Goal: Task Accomplishment & Management: Complete application form

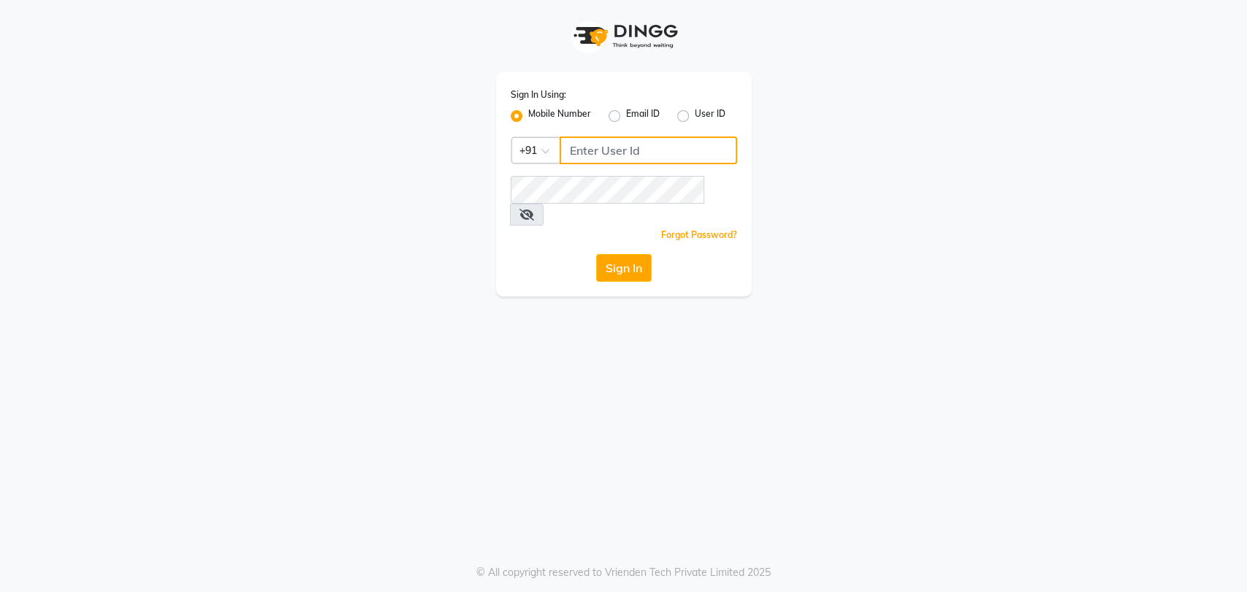
click at [613, 150] on input "Username" at bounding box center [647, 151] width 177 height 28
type input "8867066969"
click at [534, 209] on icon at bounding box center [526, 215] width 15 height 12
click at [635, 254] on button "Sign In" at bounding box center [624, 268] width 56 height 28
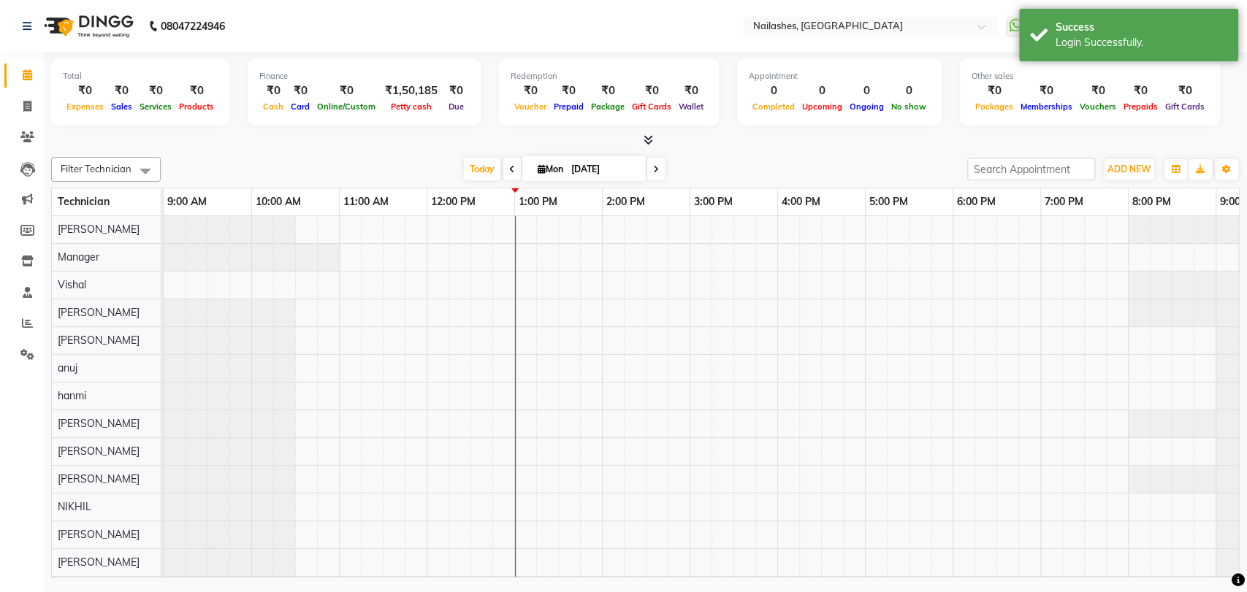
click at [646, 133] on span at bounding box center [645, 140] width 15 height 15
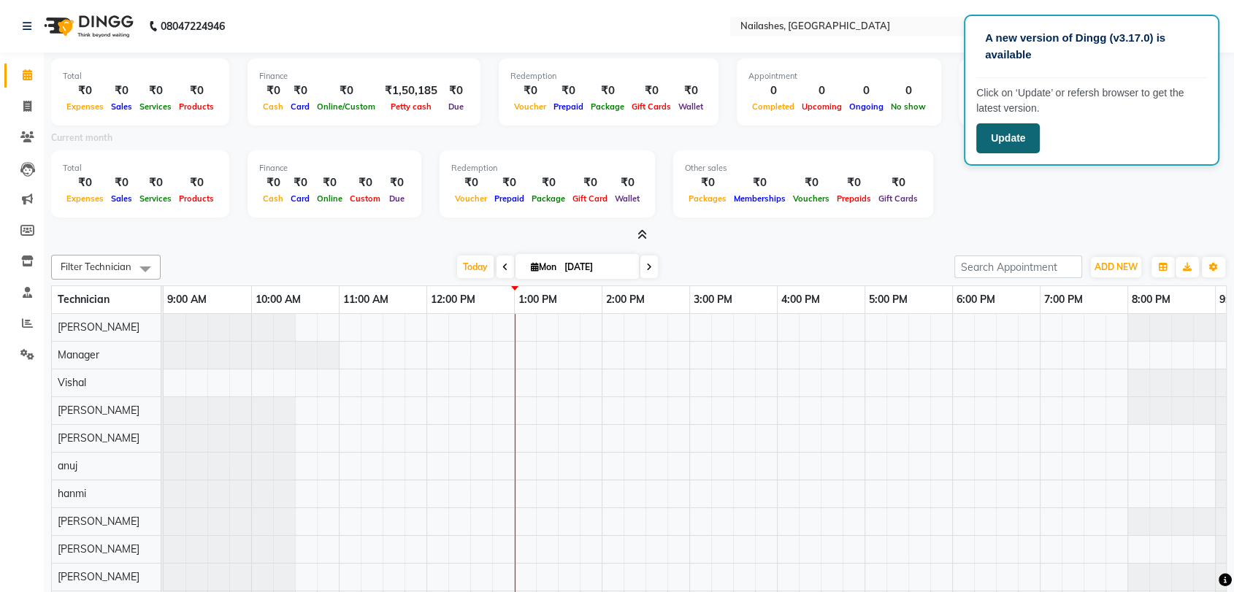
click at [995, 125] on button "Update" at bounding box center [1008, 138] width 64 height 30
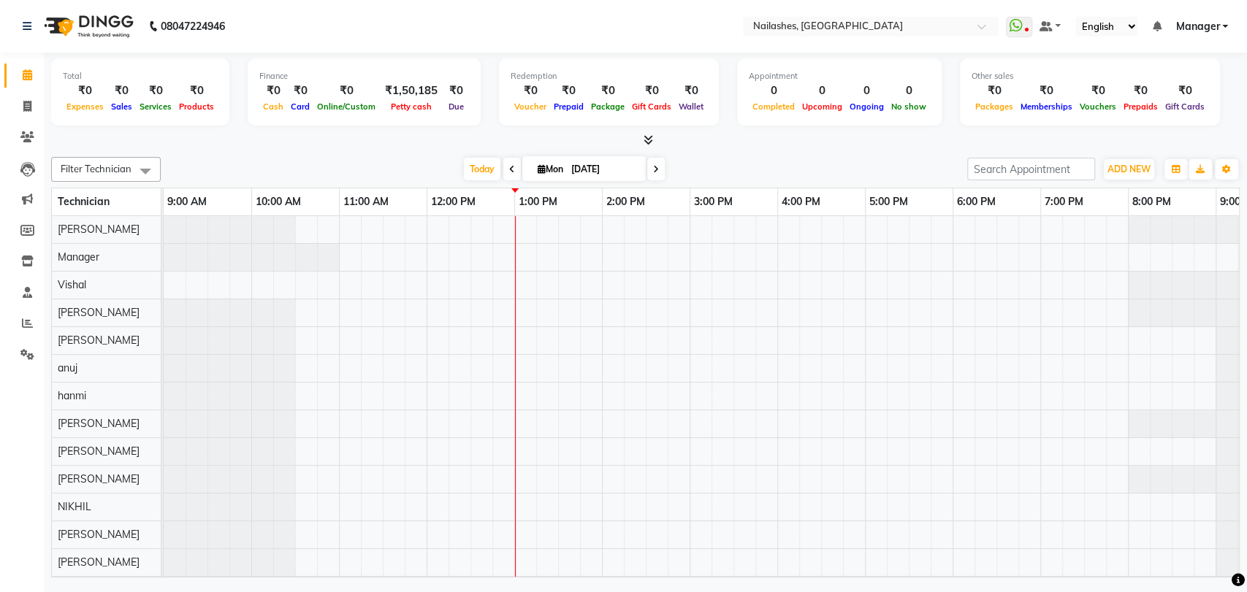
click at [646, 141] on icon at bounding box center [647, 139] width 9 height 11
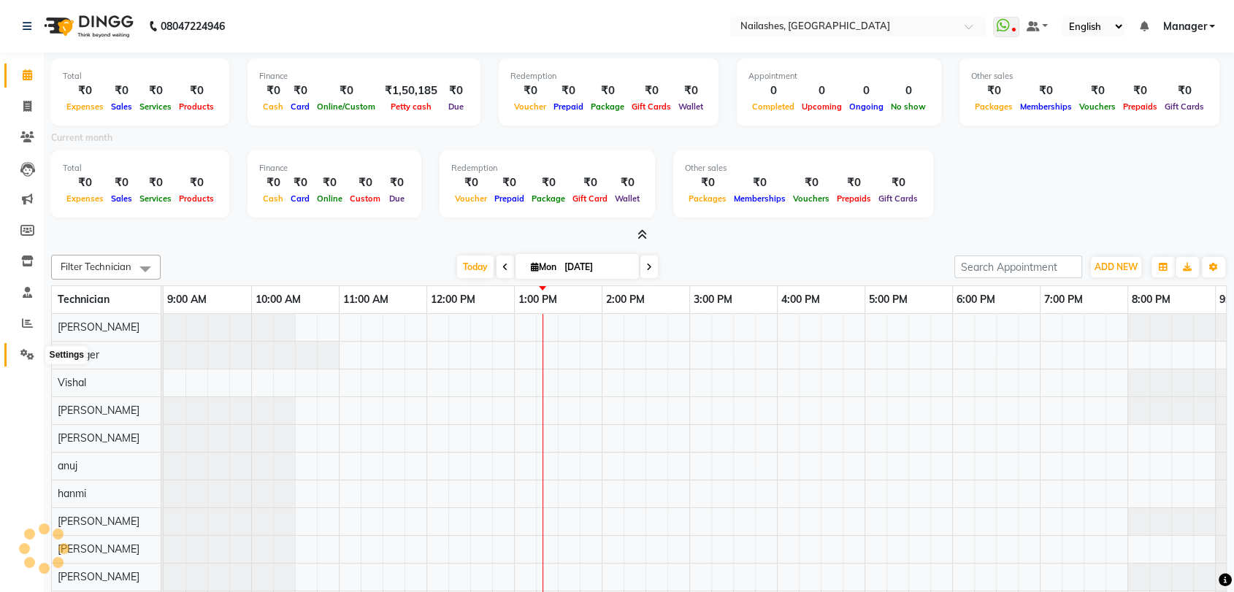
click at [22, 355] on icon at bounding box center [27, 354] width 14 height 11
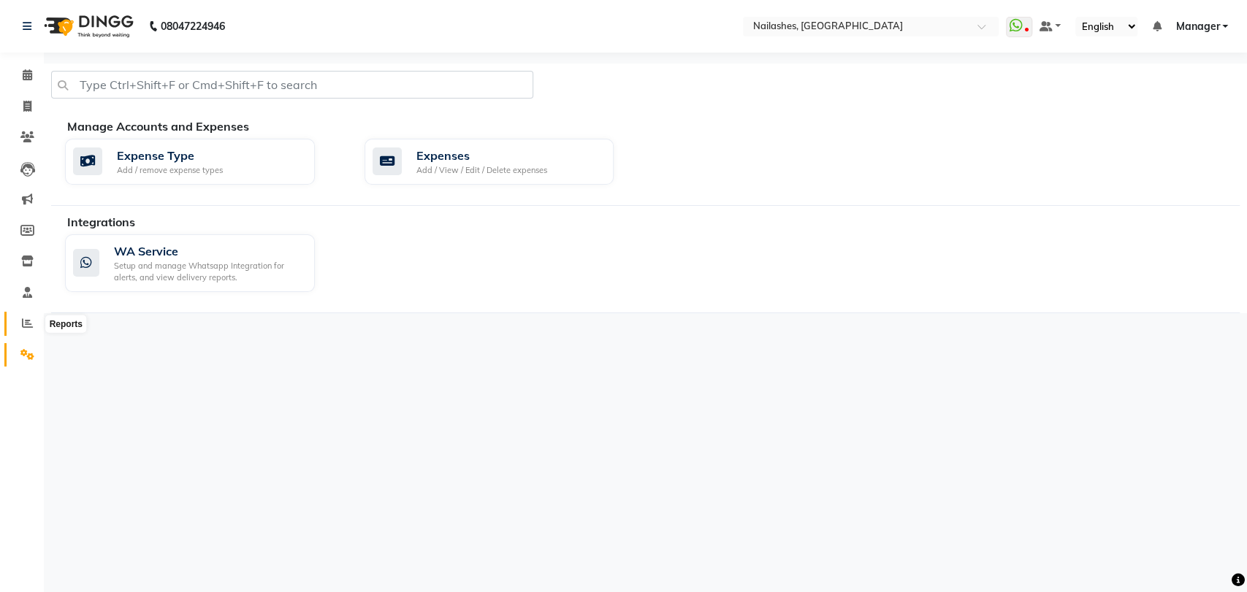
click at [28, 323] on icon at bounding box center [27, 323] width 11 height 11
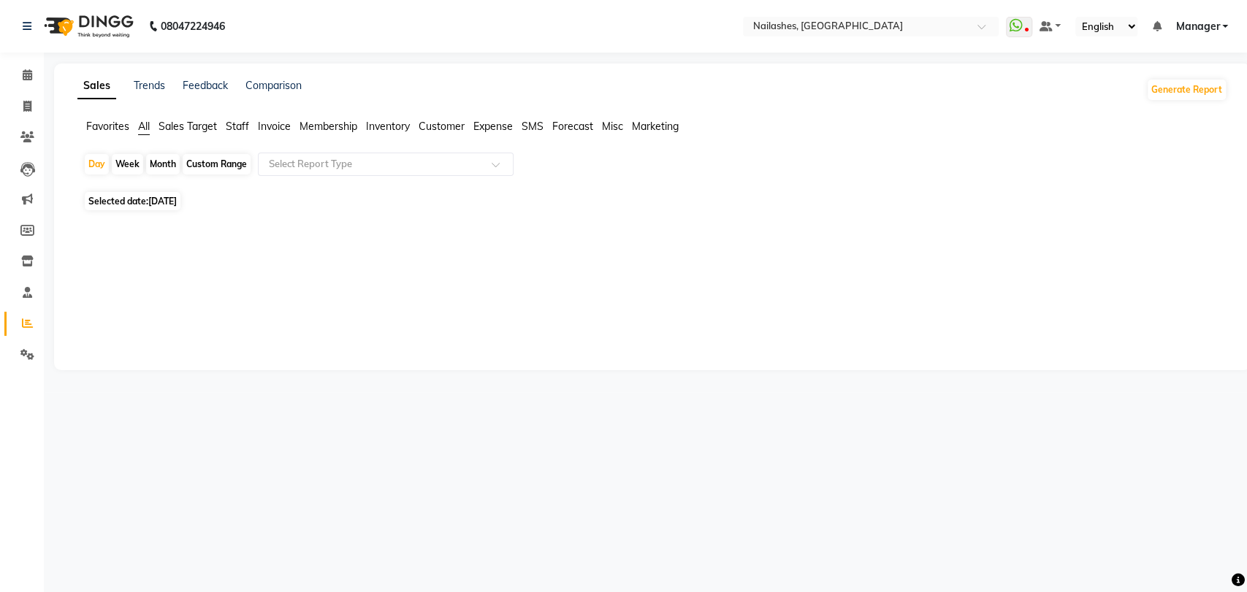
click at [238, 126] on span "Staff" at bounding box center [237, 126] width 23 height 13
click at [166, 164] on div "Month" at bounding box center [163, 164] width 34 height 20
select select "9"
select select "2025"
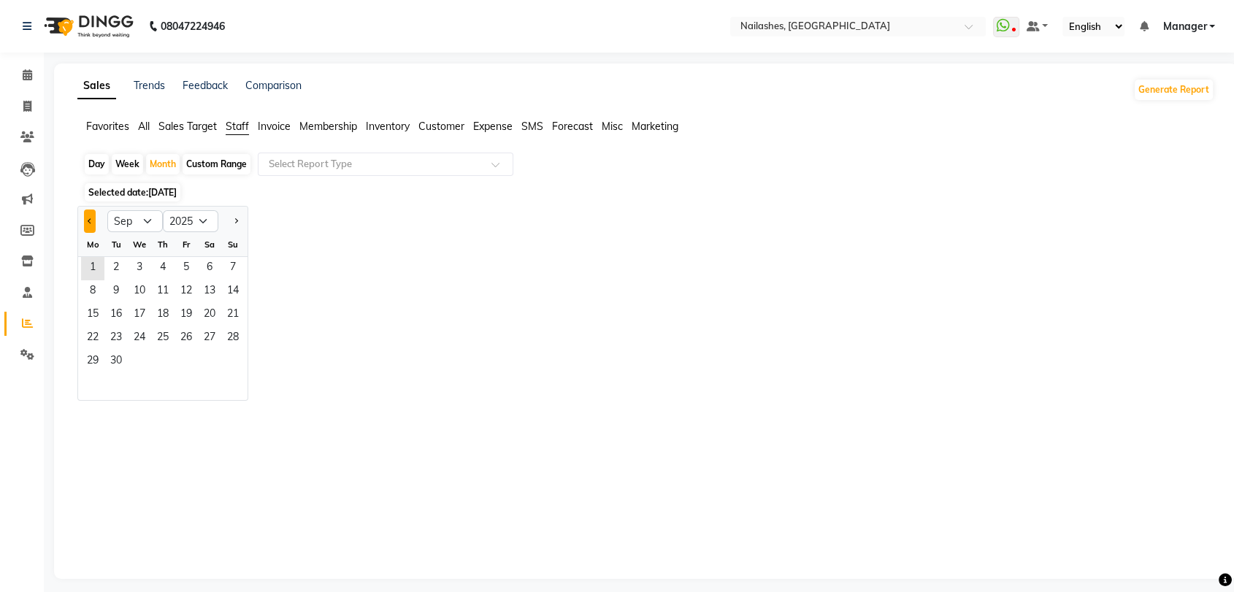
click at [86, 215] on button "Previous month" at bounding box center [90, 221] width 12 height 23
select select "8"
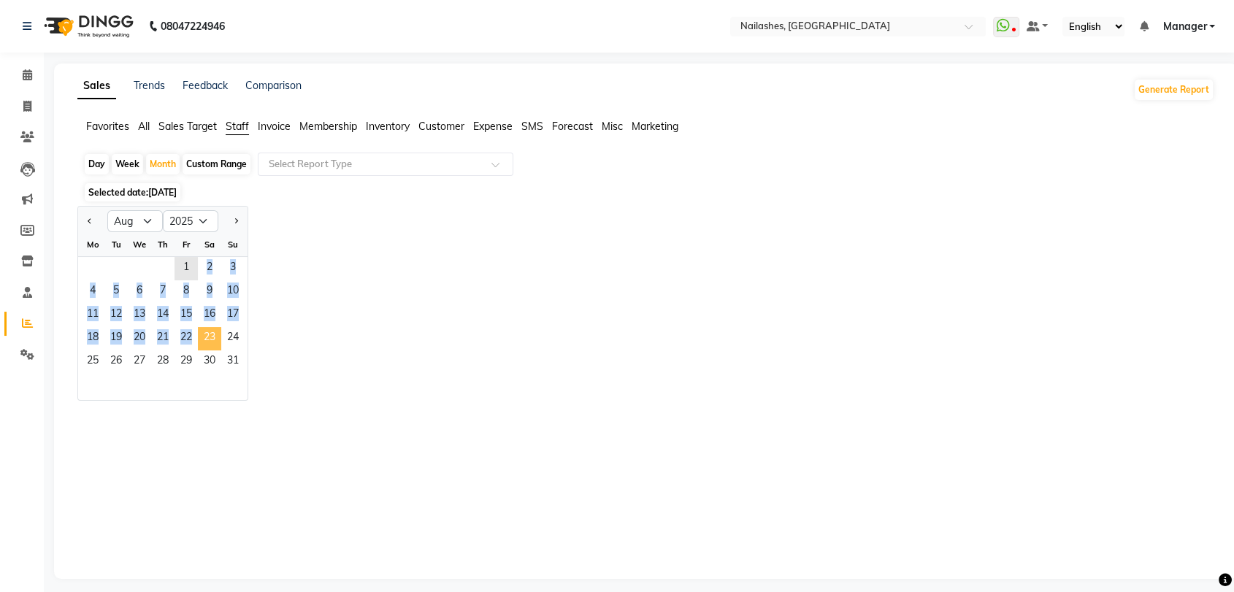
drag, startPoint x: 180, startPoint y: 264, endPoint x: 201, endPoint y: 340, distance: 78.8
click at [201, 340] on ngb-datepicker-month "Mo Tu We Th Fr Sa Su 1 2 3 4 5 6 7 8 9 10 11 12 13 14 15 16 17 18 19 20 21 22 2…" at bounding box center [162, 316] width 169 height 167
click at [183, 269] on span "1" at bounding box center [186, 268] width 23 height 23
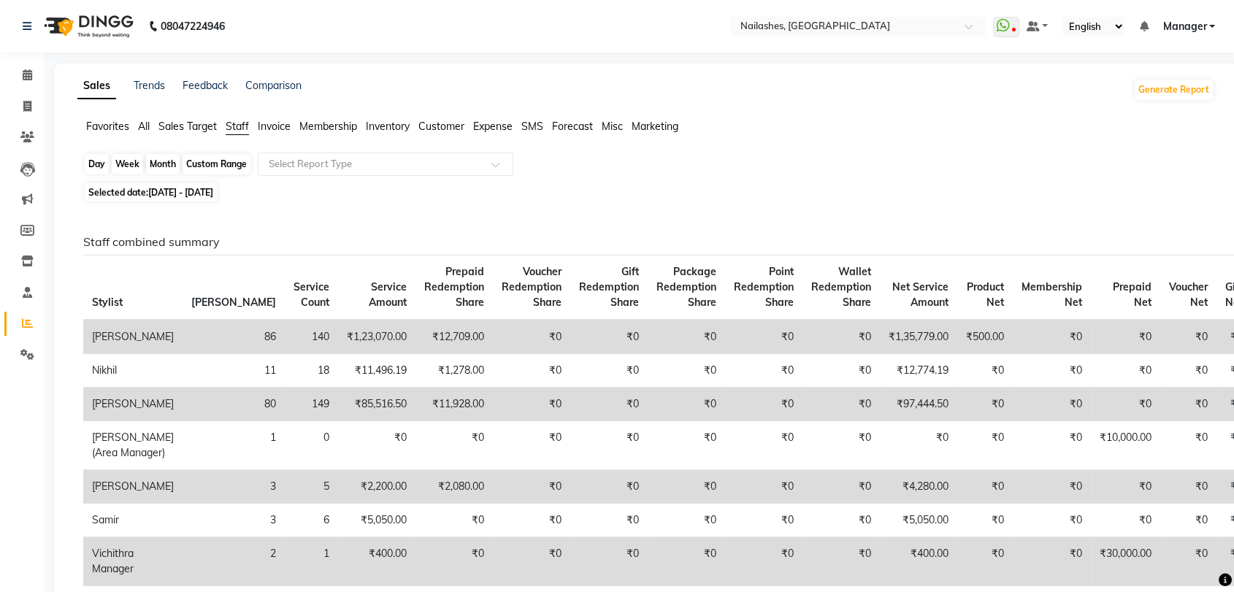
click at [162, 167] on div "Month" at bounding box center [163, 164] width 34 height 20
select select "8"
select select "2025"
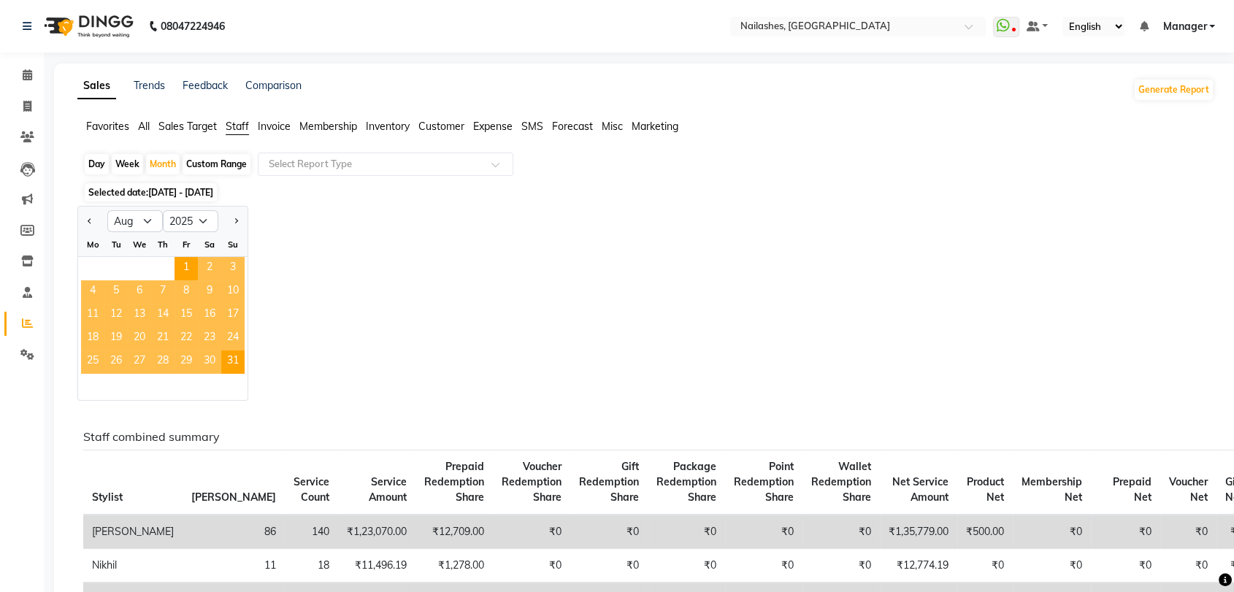
click at [156, 259] on div "1 2 3" at bounding box center [162, 268] width 169 height 23
click at [101, 164] on div "Day" at bounding box center [97, 164] width 24 height 20
select select "8"
select select "2025"
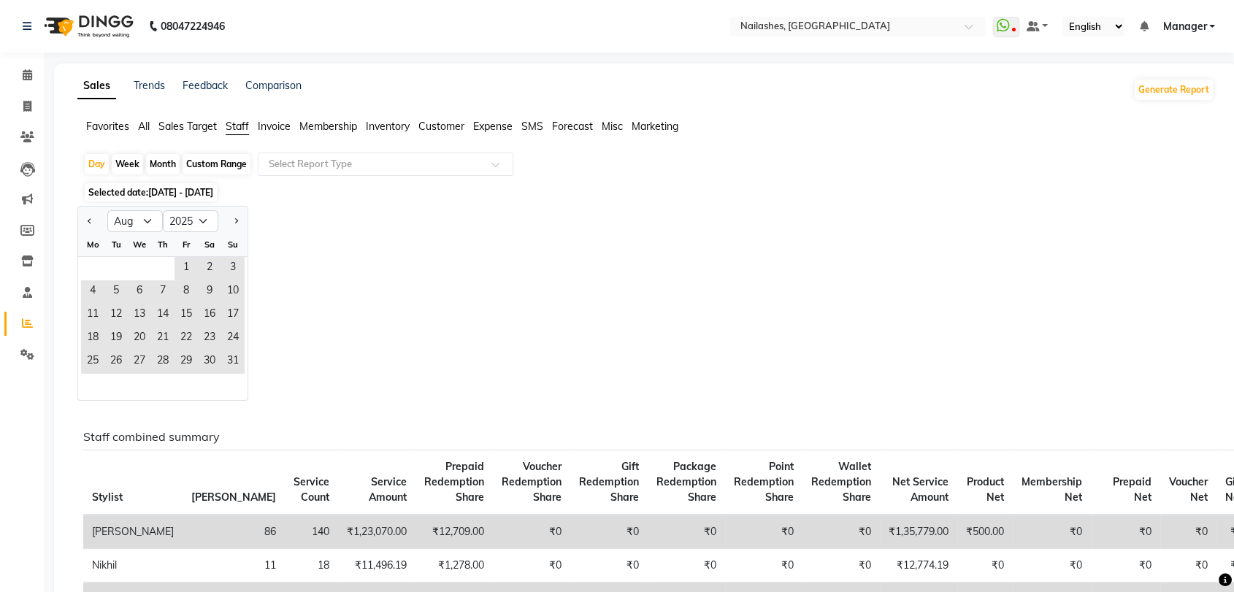
click at [162, 162] on div "Month" at bounding box center [163, 164] width 34 height 20
select select "8"
select select "2025"
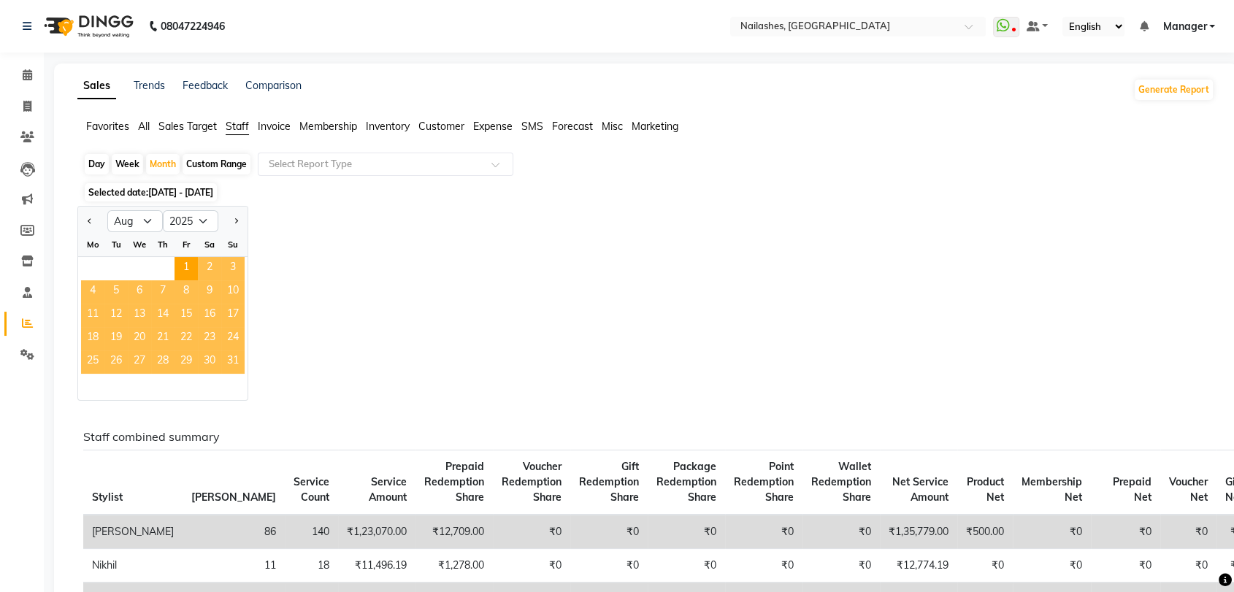
click at [229, 356] on span "31" at bounding box center [232, 362] width 23 height 23
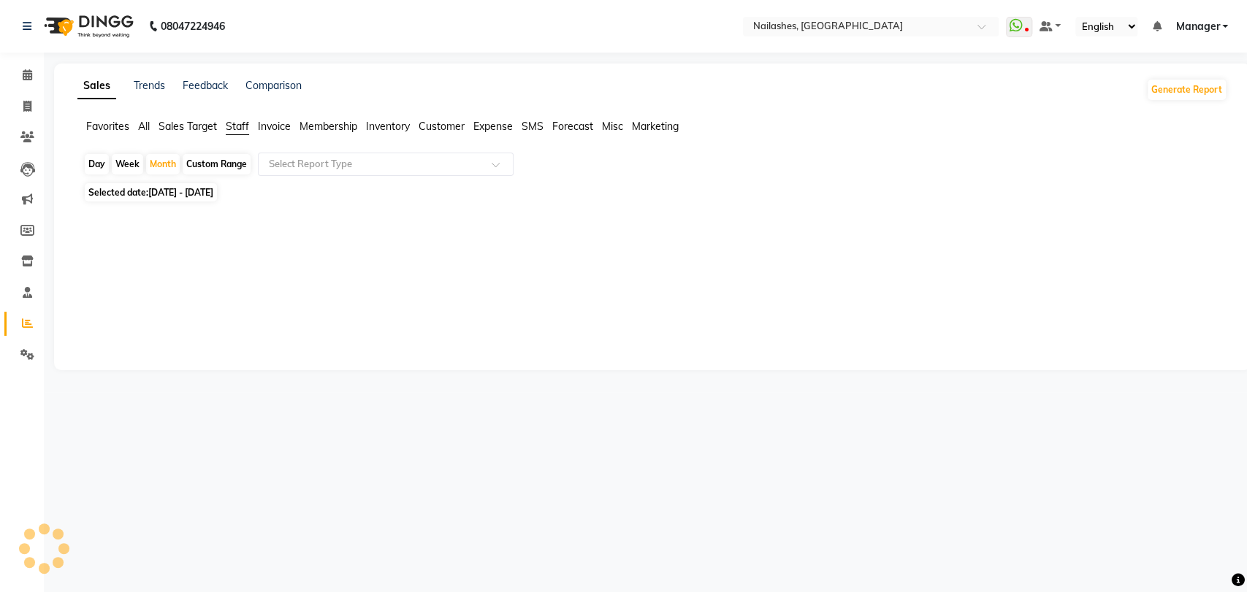
click at [237, 123] on span "Staff" at bounding box center [237, 126] width 23 height 13
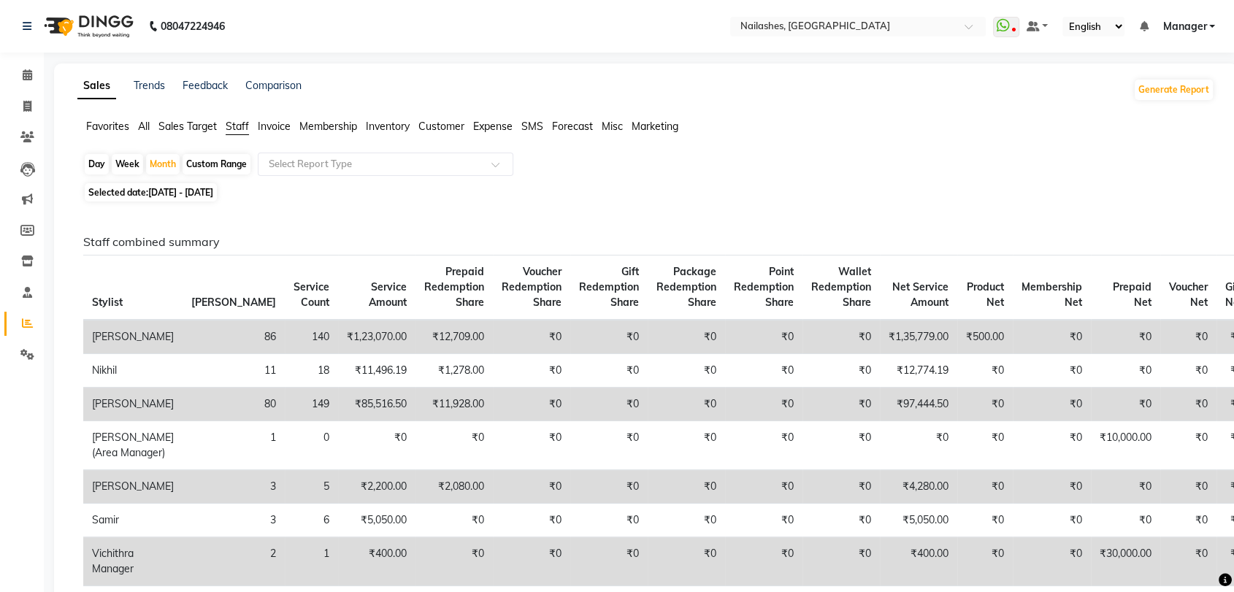
click at [102, 165] on div "Day" at bounding box center [97, 164] width 24 height 20
select select "8"
select select "2025"
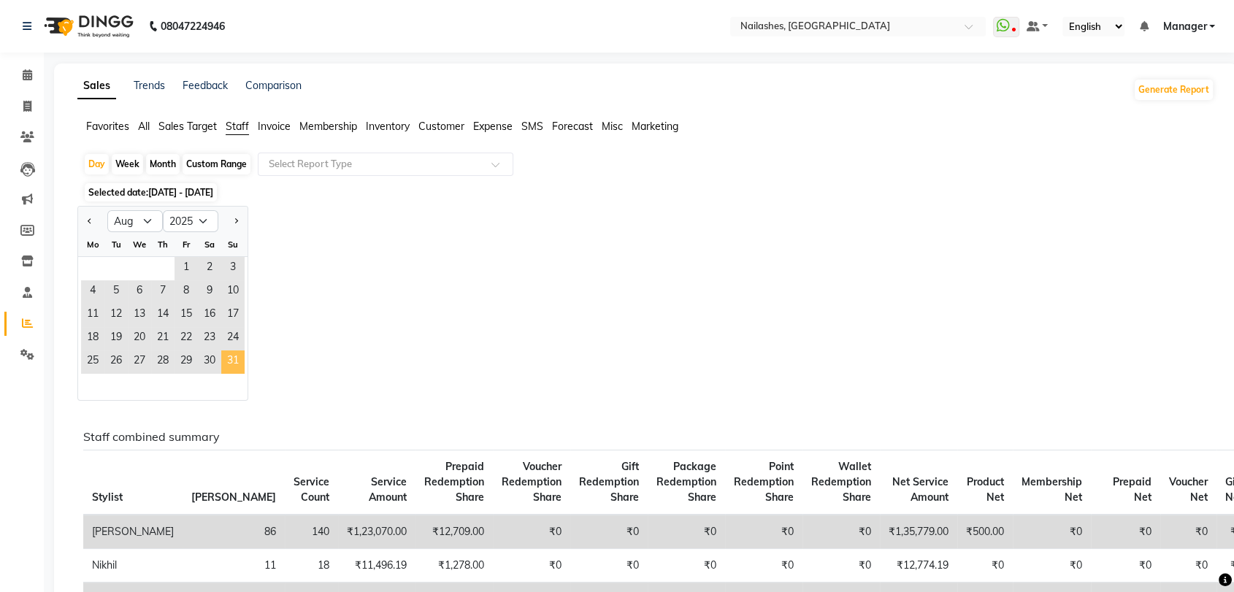
click at [237, 352] on span "31" at bounding box center [232, 362] width 23 height 23
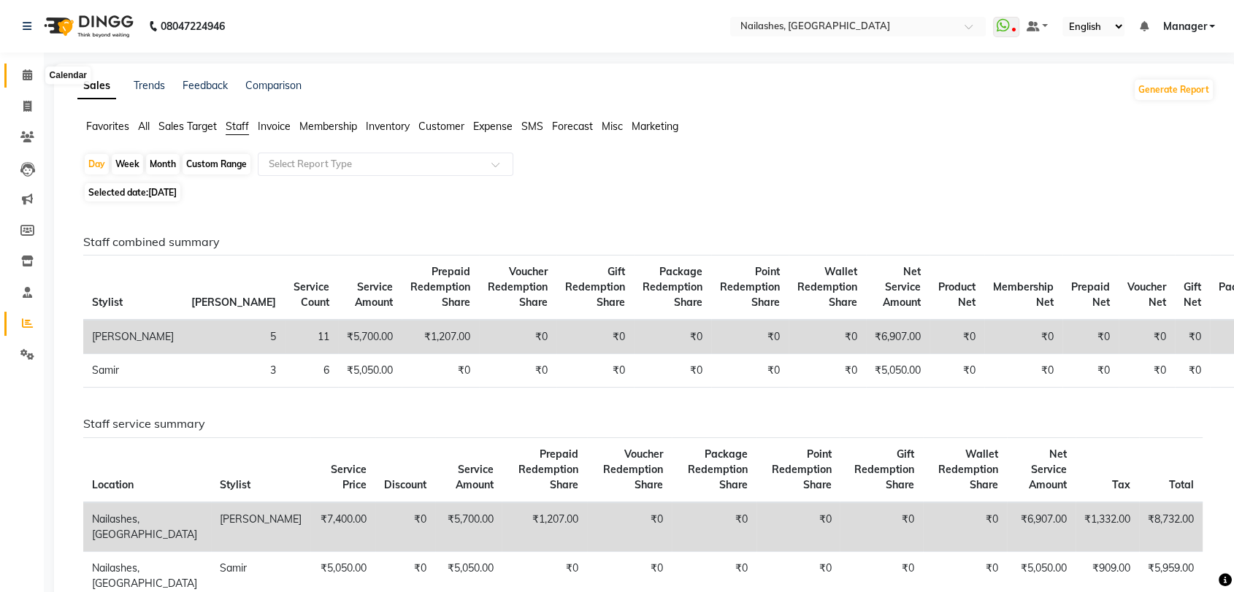
click at [23, 72] on icon at bounding box center [27, 74] width 9 height 11
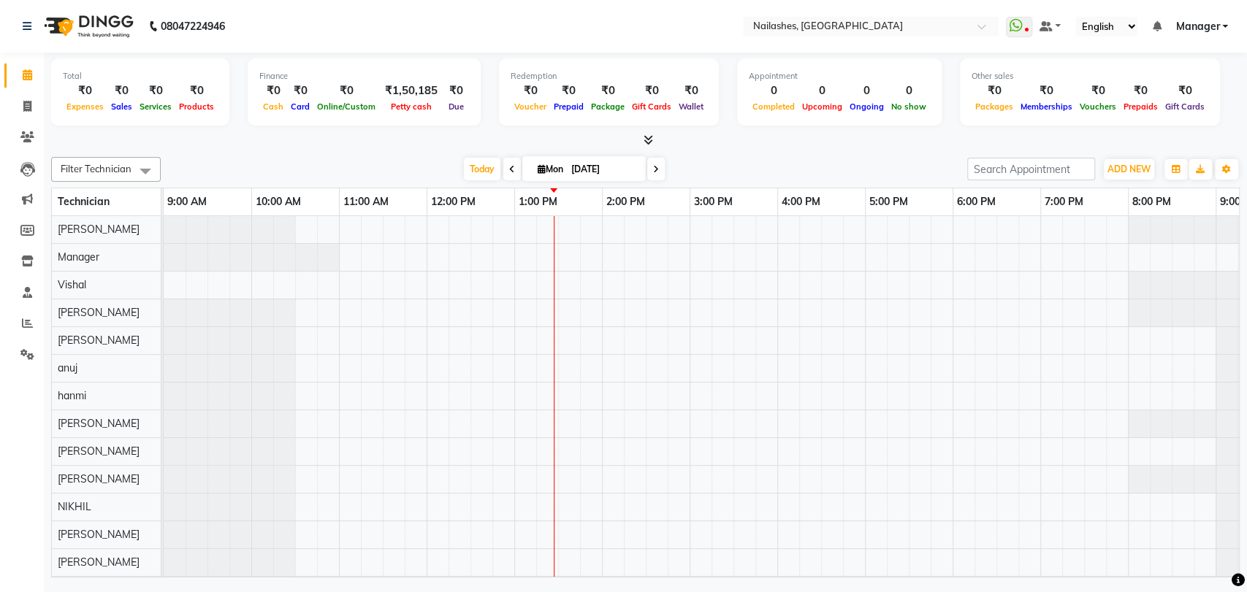
click at [649, 138] on icon at bounding box center [647, 139] width 9 height 11
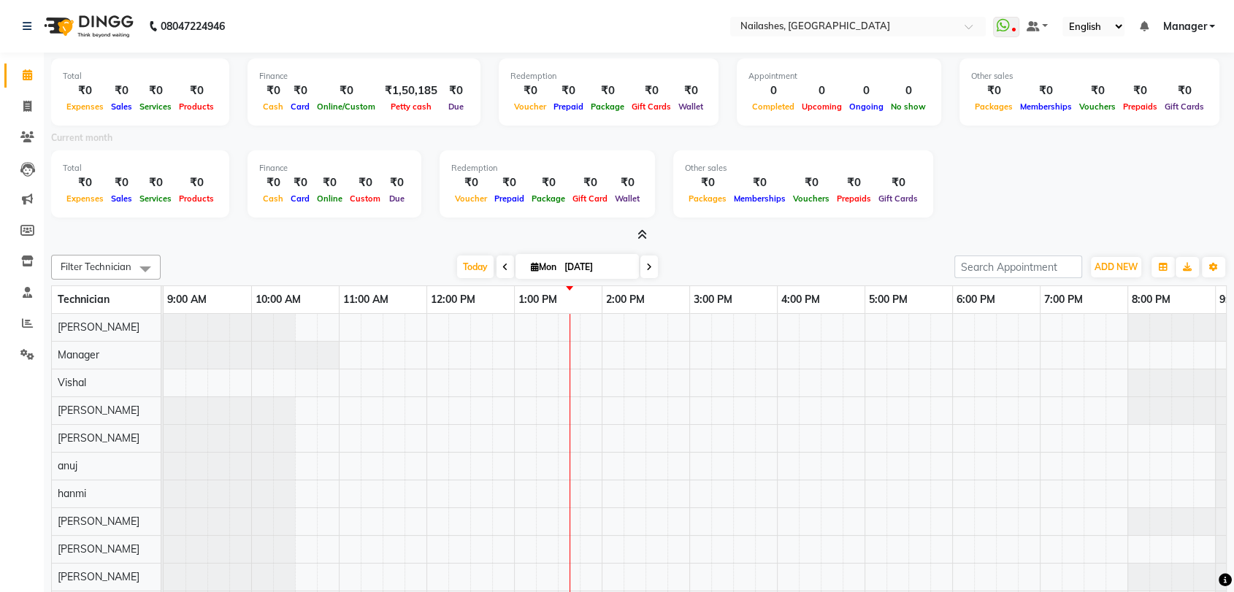
click at [773, 263] on div "Today Mon 01-09-2025" at bounding box center [557, 267] width 779 height 22
click at [33, 352] on icon at bounding box center [27, 354] width 14 height 11
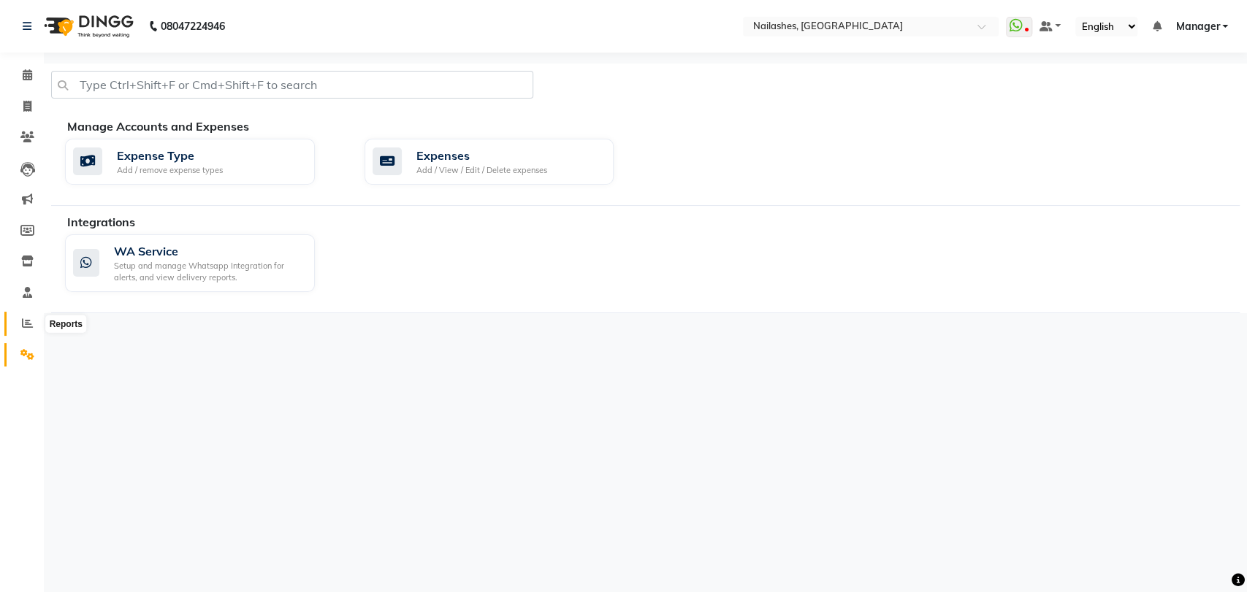
click at [26, 325] on icon at bounding box center [27, 323] width 11 height 11
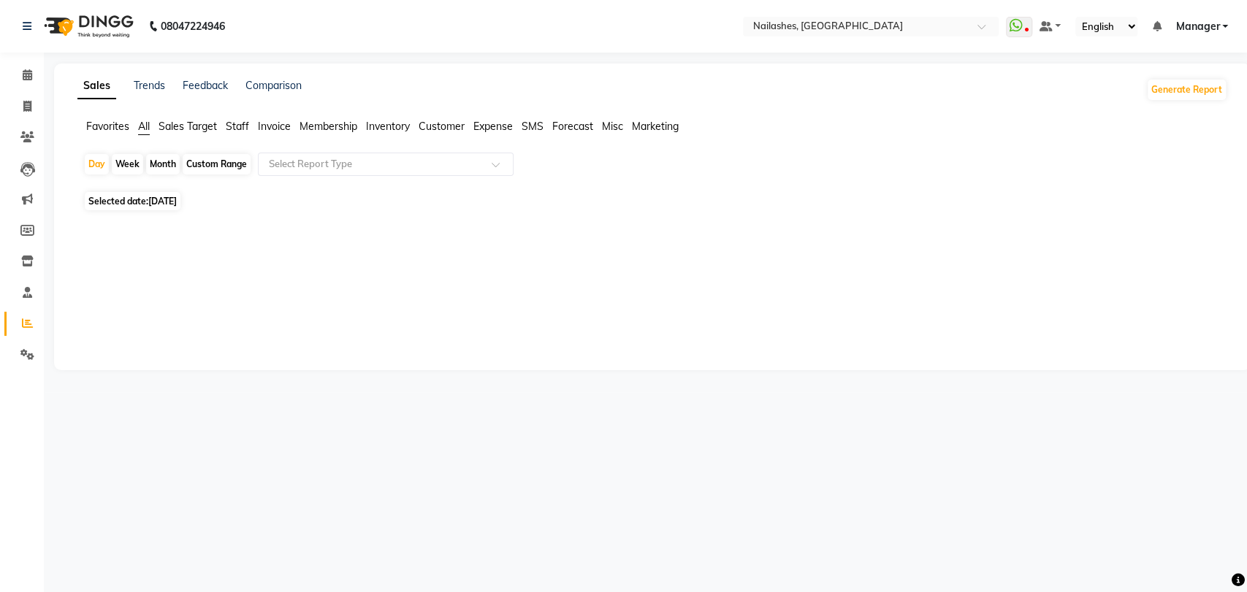
click at [234, 123] on span "Staff" at bounding box center [237, 126] width 23 height 13
click at [164, 165] on div "Month" at bounding box center [163, 164] width 34 height 20
select select "9"
select select "2025"
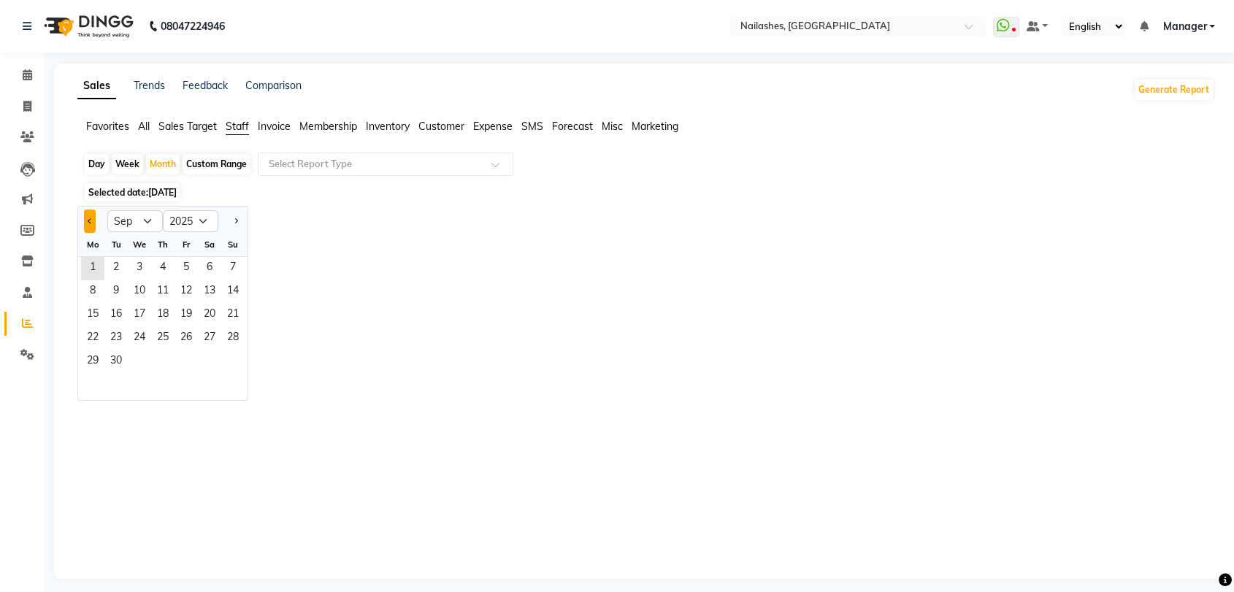
click at [88, 223] on button "Previous month" at bounding box center [90, 221] width 12 height 23
select select "8"
drag, startPoint x: 177, startPoint y: 269, endPoint x: 204, endPoint y: 324, distance: 61.4
click at [204, 324] on ngb-datepicker-month "Mo Tu We Th Fr Sa Su 1 2 3 4 5 6 7 8 9 10 11 12 13 14 15 16 17 18 19 20 21 22 2…" at bounding box center [162, 316] width 169 height 167
click at [205, 345] on span "23" at bounding box center [209, 338] width 23 height 23
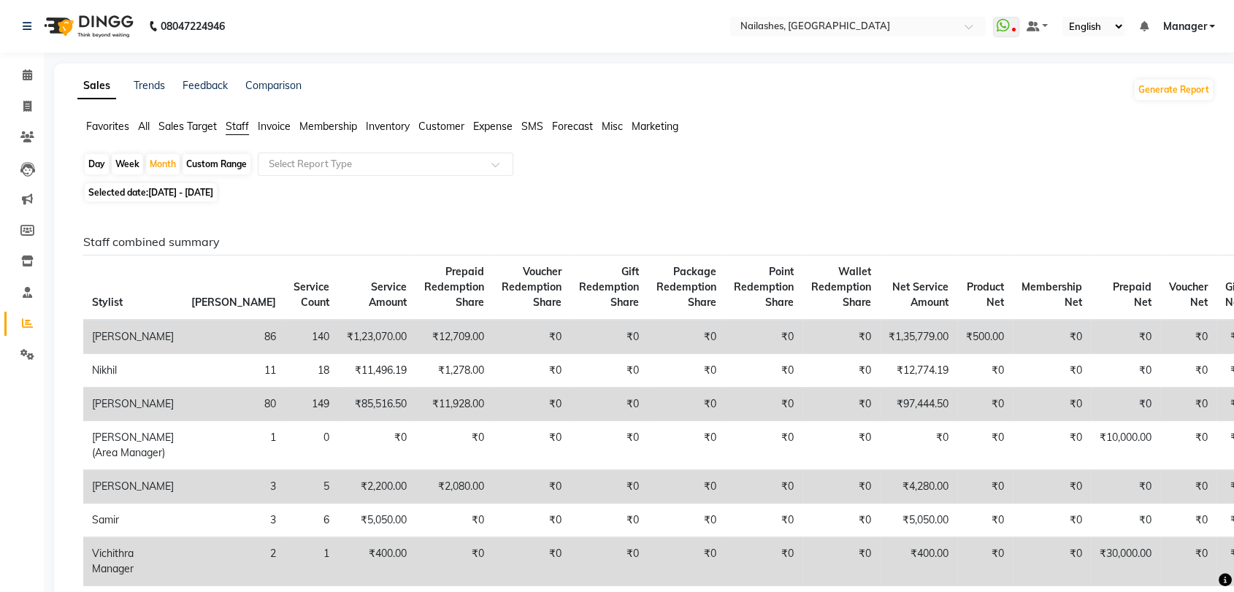
click at [177, 125] on span "Sales Target" at bounding box center [187, 126] width 58 height 13
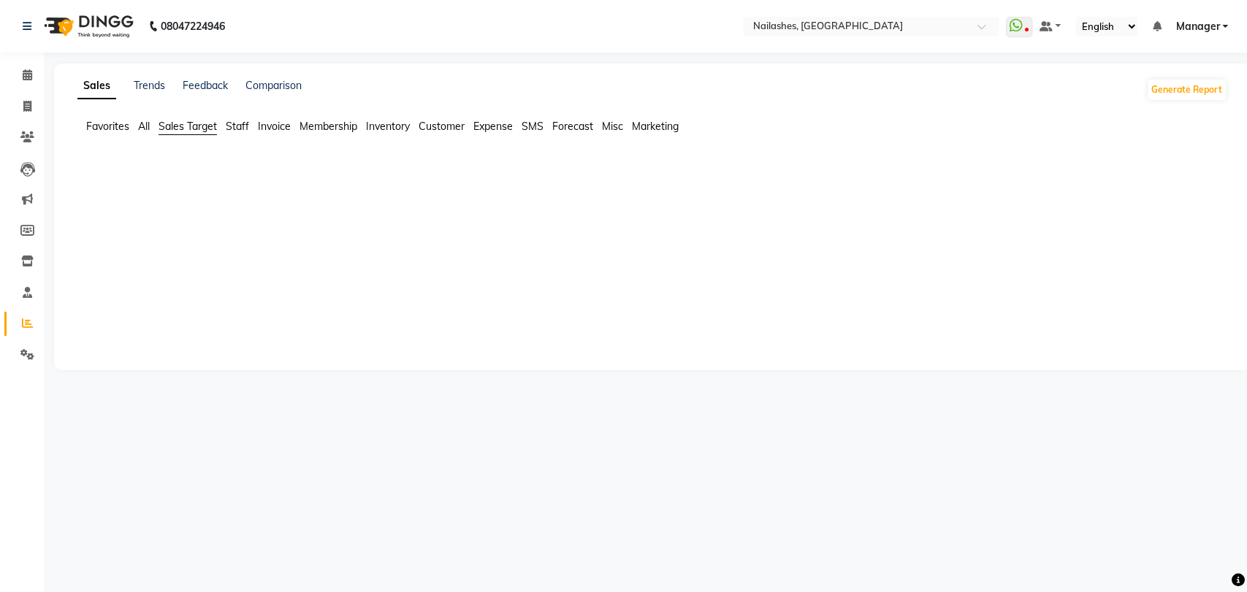
click at [142, 126] on span "All" at bounding box center [144, 126] width 12 height 13
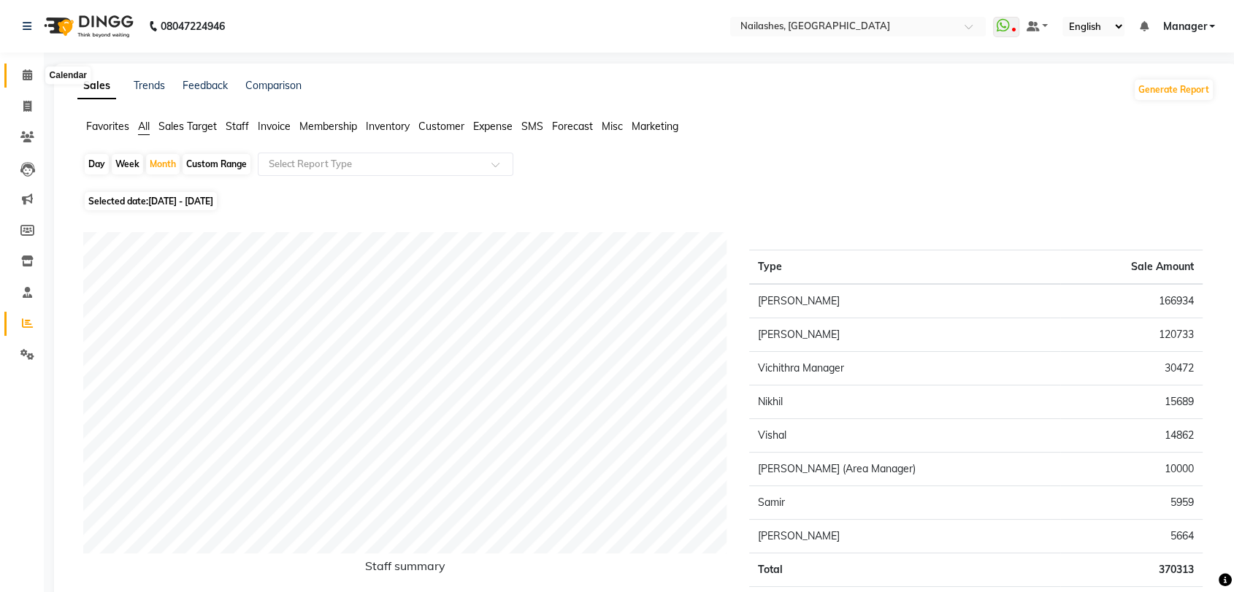
click at [28, 70] on icon at bounding box center [27, 74] width 9 height 11
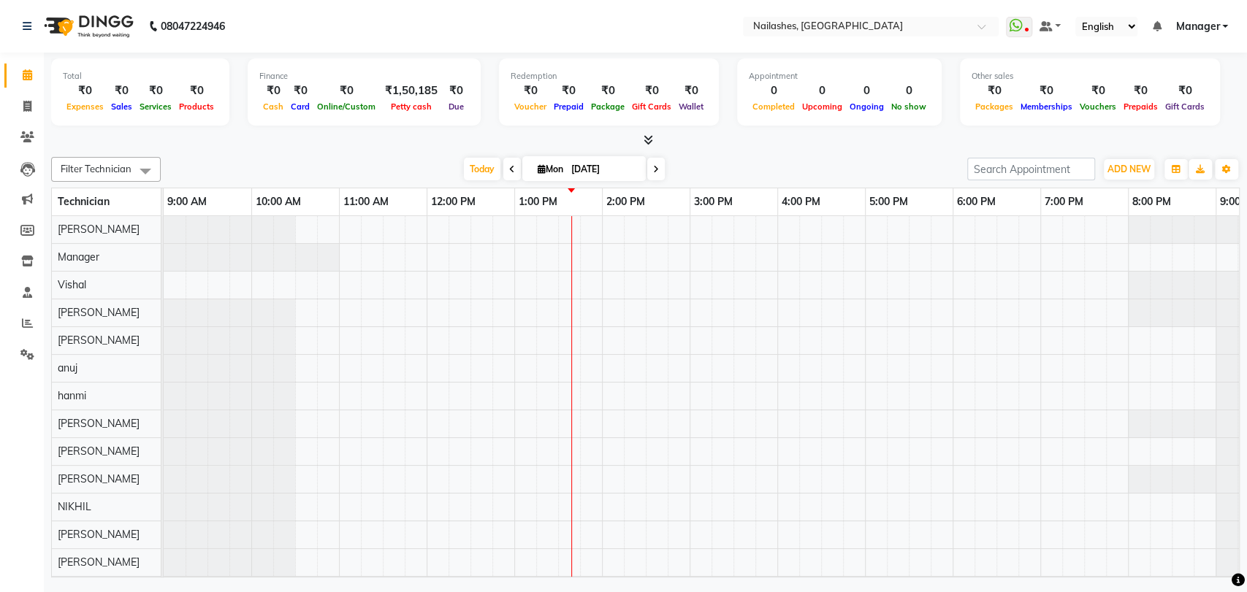
click at [645, 139] on icon at bounding box center [647, 139] width 9 height 11
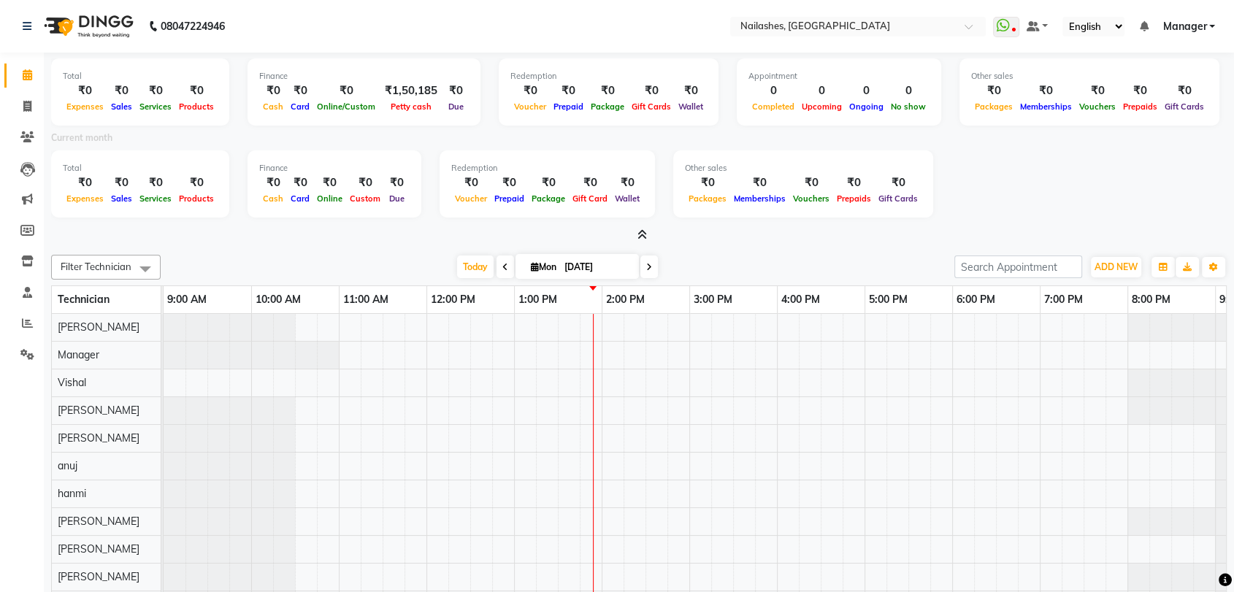
scroll to position [87, 0]
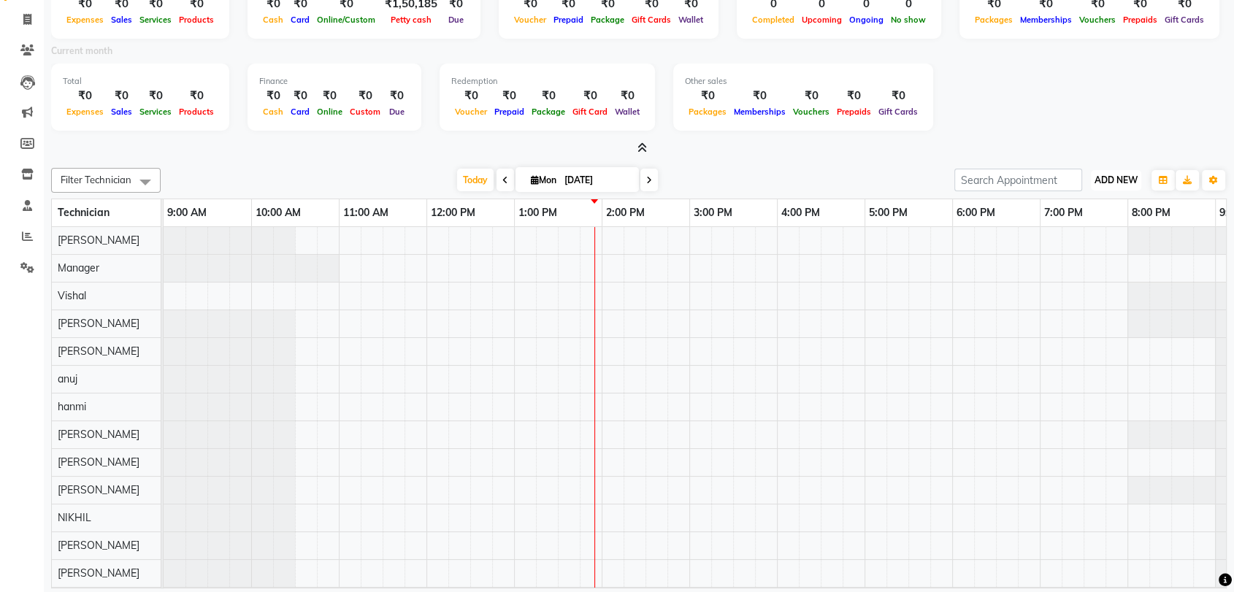
click at [1126, 179] on span "ADD NEW" at bounding box center [1116, 180] width 43 height 11
click at [1087, 202] on button "Add Appointment" at bounding box center [1082, 207] width 115 height 19
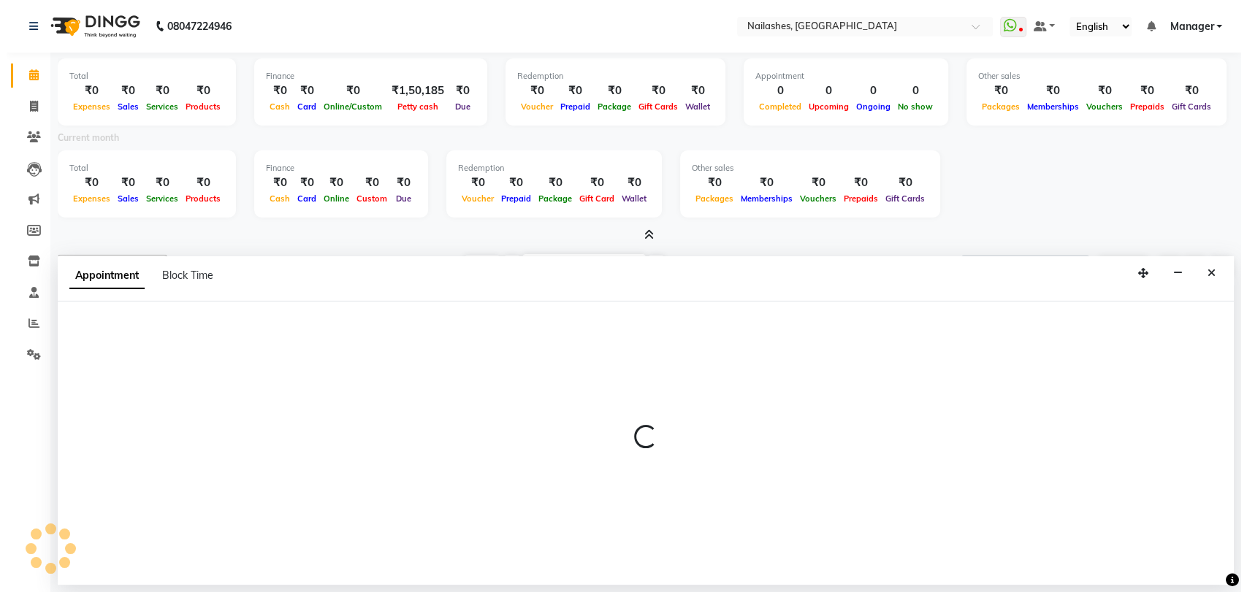
scroll to position [0, 0]
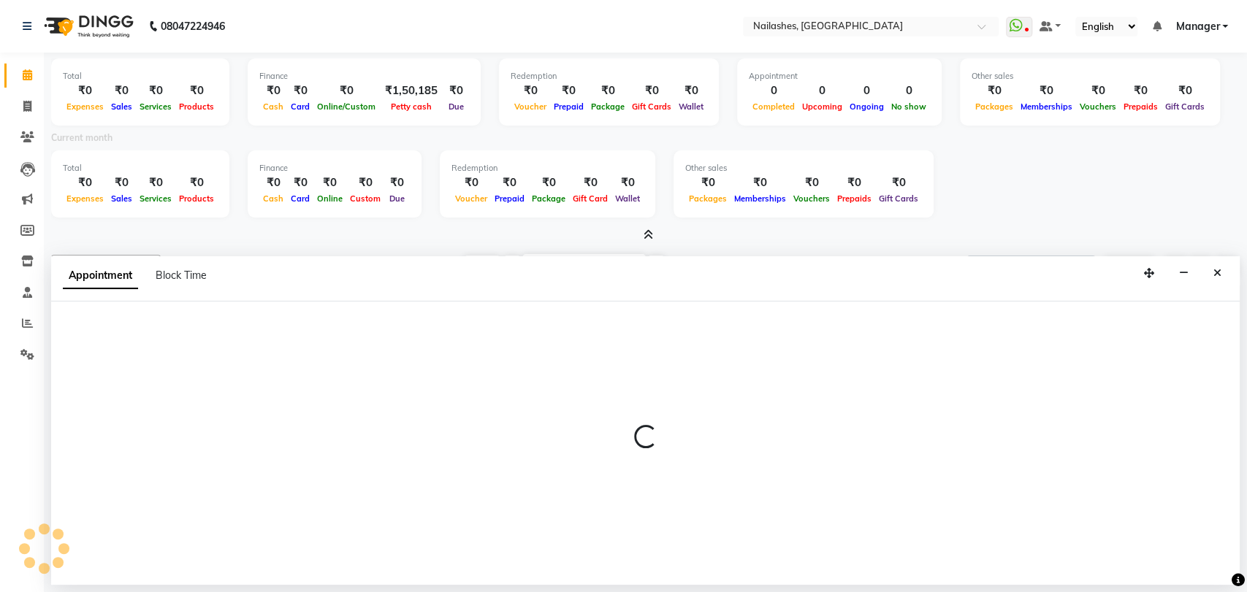
select select "tentative"
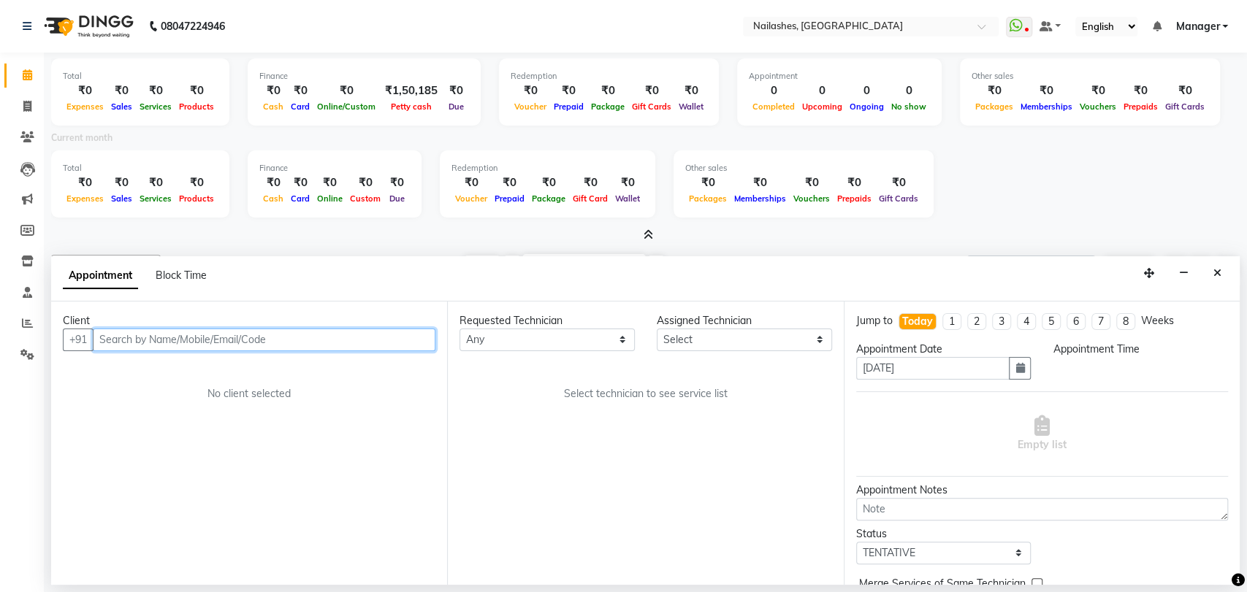
select select "600"
click at [232, 332] on input "text" at bounding box center [264, 340] width 343 height 23
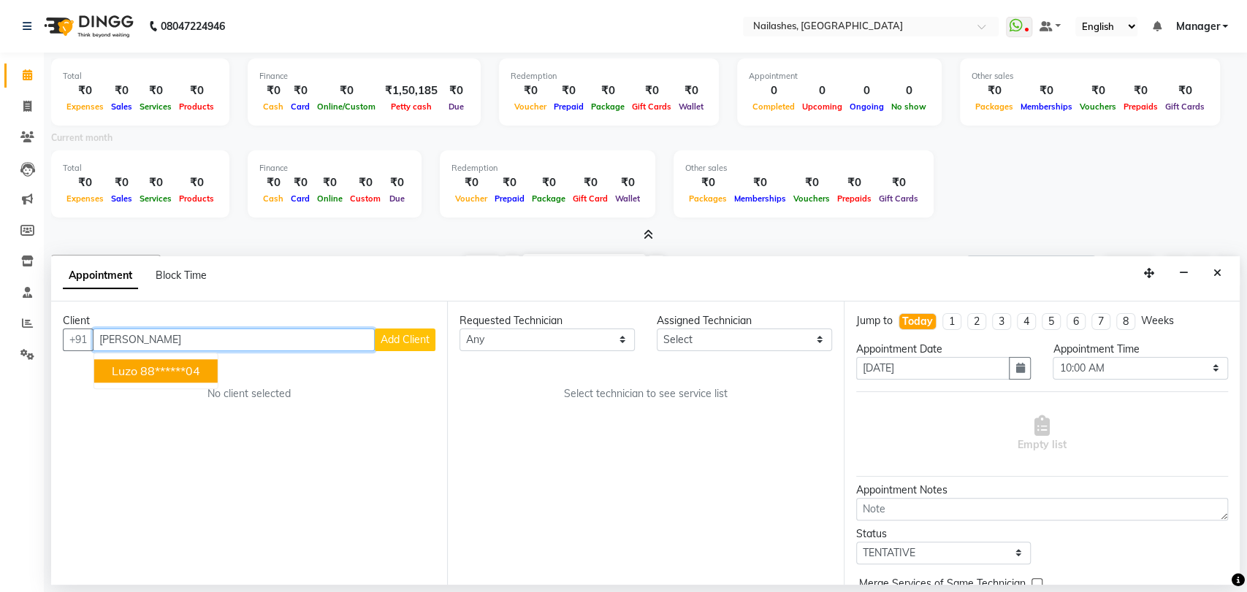
click at [170, 369] on ngb-highlight "88******04" at bounding box center [170, 371] width 60 height 15
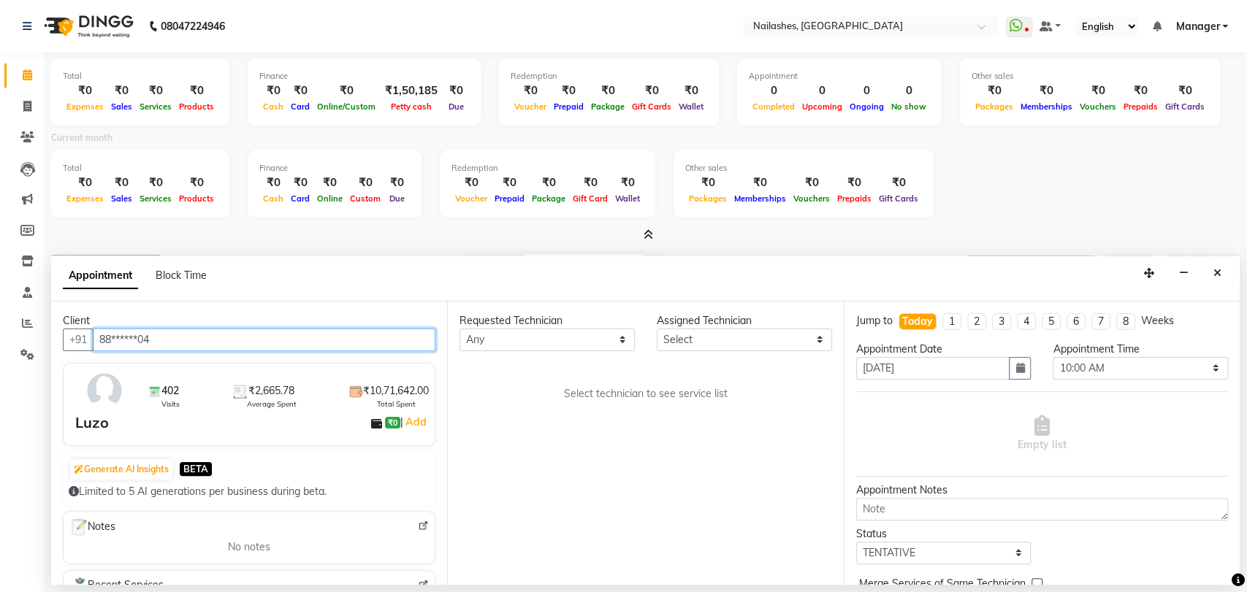
type input "88******04"
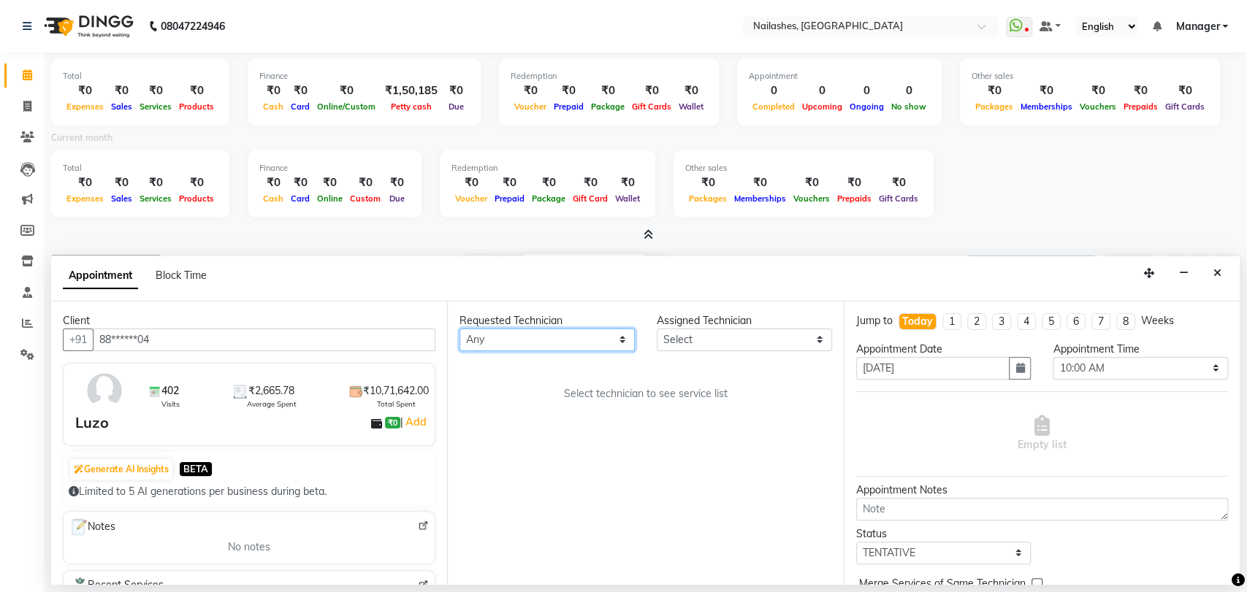
click at [621, 337] on select "Any Amir anand pid anuj hanmi Jenifer JOTHI Lavanya Manager muskan NIKHIL preet…" at bounding box center [546, 340] width 175 height 23
select select "82227"
click at [459, 329] on select "Any Amir anand pid anuj hanmi Jenifer JOTHI Lavanya Manager muskan NIKHIL preet…" at bounding box center [546, 340] width 175 height 23
select select "82227"
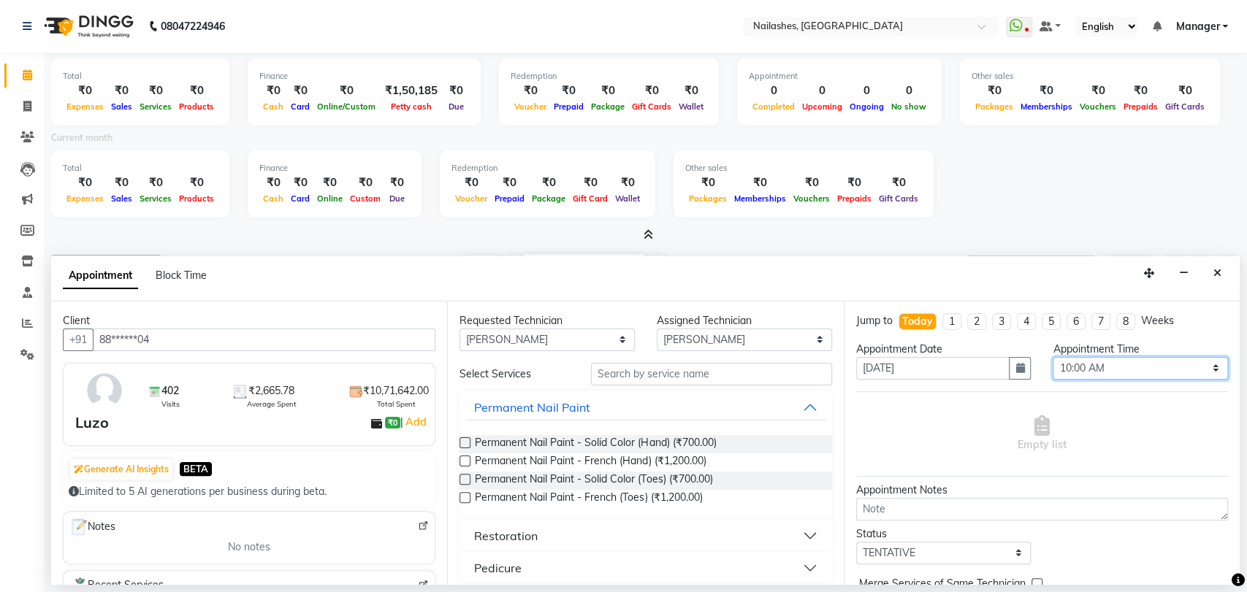
click at [1201, 359] on select "Select 10:00 AM 10:15 AM 10:30 AM 10:45 AM 11:00 AM 11:15 AM 11:30 AM 11:45 AM …" at bounding box center [1139, 368] width 175 height 23
select select "1125"
click at [1052, 357] on select "Select 10:00 AM 10:15 AM 10:30 AM 10:45 AM 11:00 AM 11:15 AM 11:30 AM 11:45 AM …" at bounding box center [1139, 368] width 175 height 23
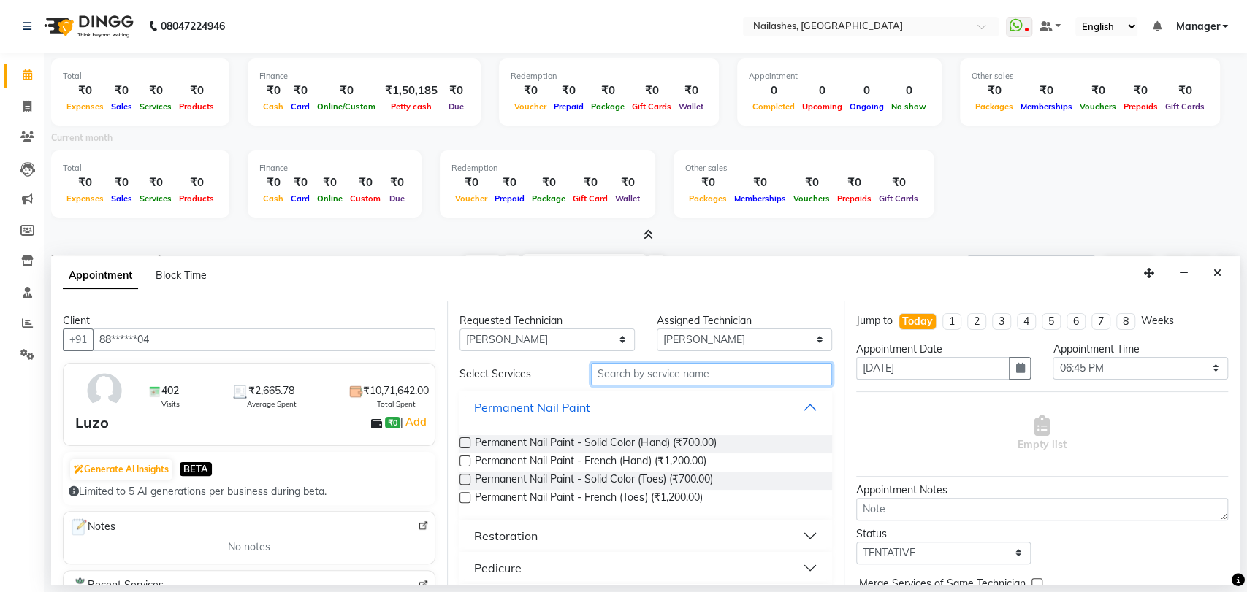
click at [666, 370] on input "text" at bounding box center [711, 374] width 241 height 23
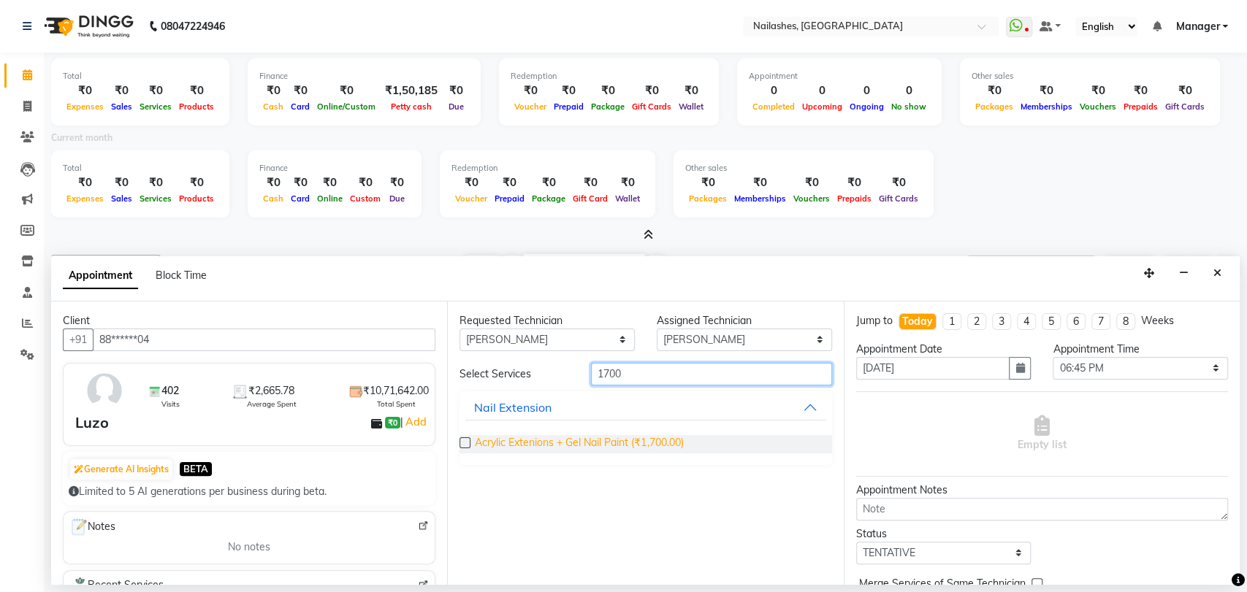
type input "1700"
drag, startPoint x: 631, startPoint y: 442, endPoint x: 667, endPoint y: 434, distance: 37.4
click at [632, 443] on span "Acrylic Extenions + Gel Nail Paint (₹1,700.00)" at bounding box center [579, 444] width 208 height 18
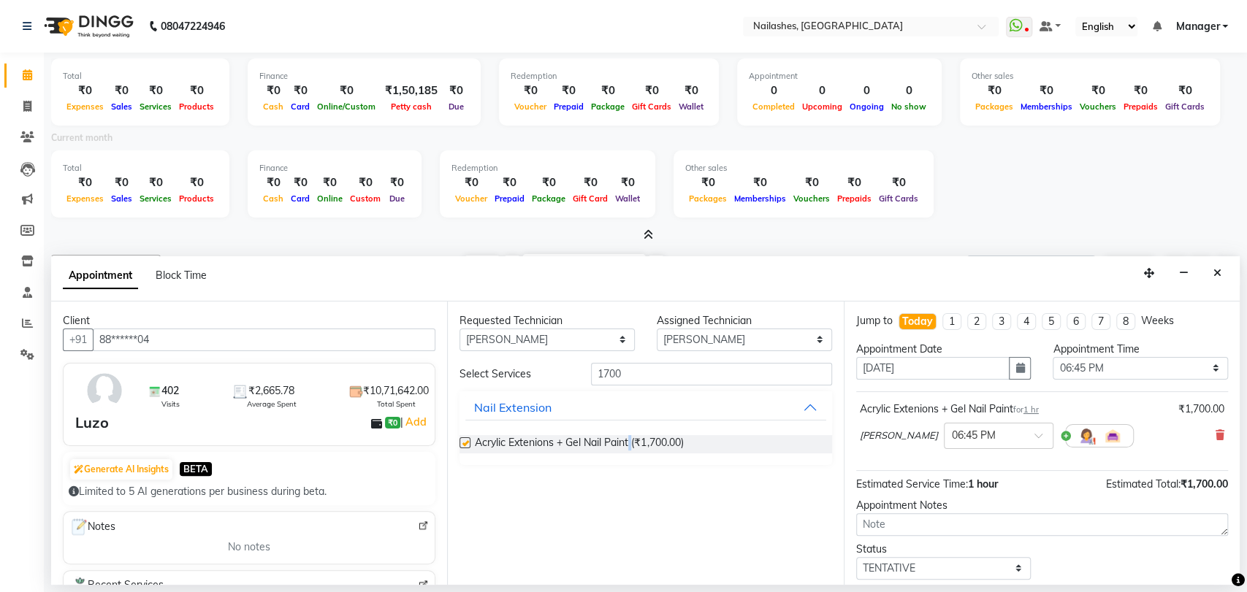
checkbox input "false"
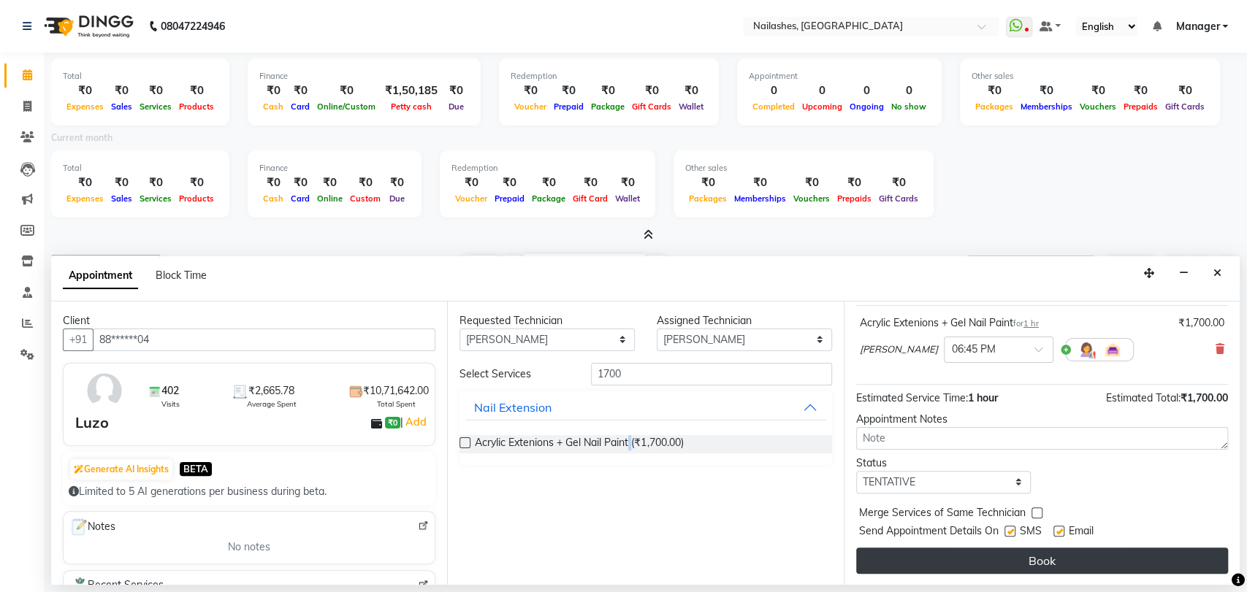
click at [1116, 563] on button "Book" at bounding box center [1042, 561] width 372 height 26
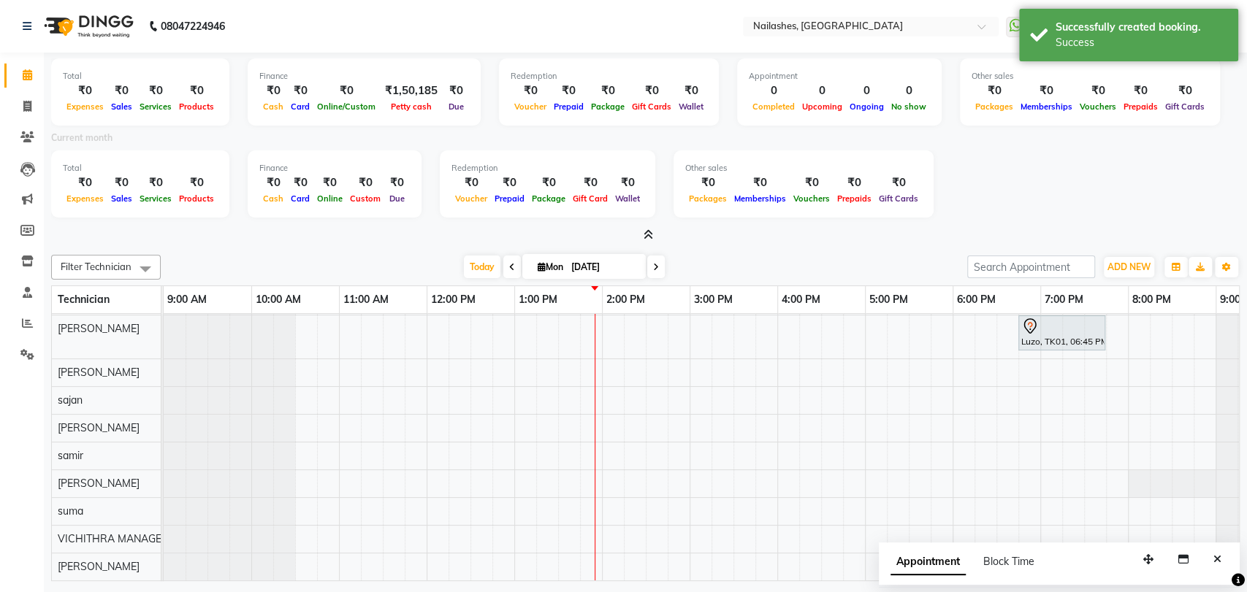
scroll to position [0, 0]
